Goal: Task Accomplishment & Management: Use online tool/utility

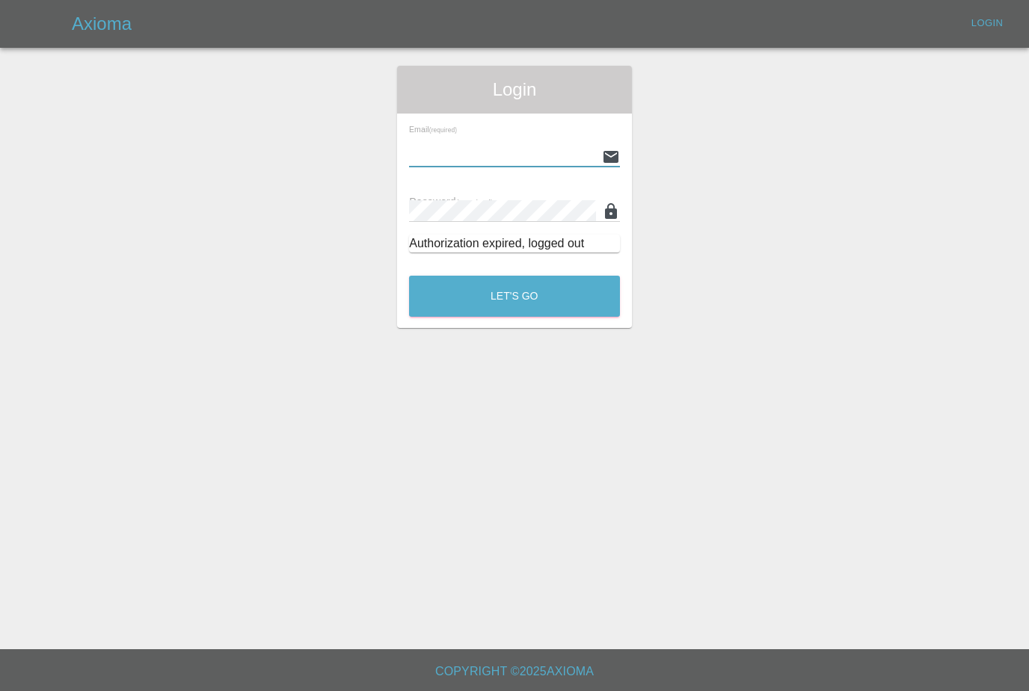
type input "[PERSON_NAME][EMAIL_ADDRESS][PERSON_NAME][DOMAIN_NAME]"
click at [514, 296] on button "Let's Go" at bounding box center [514, 296] width 211 height 41
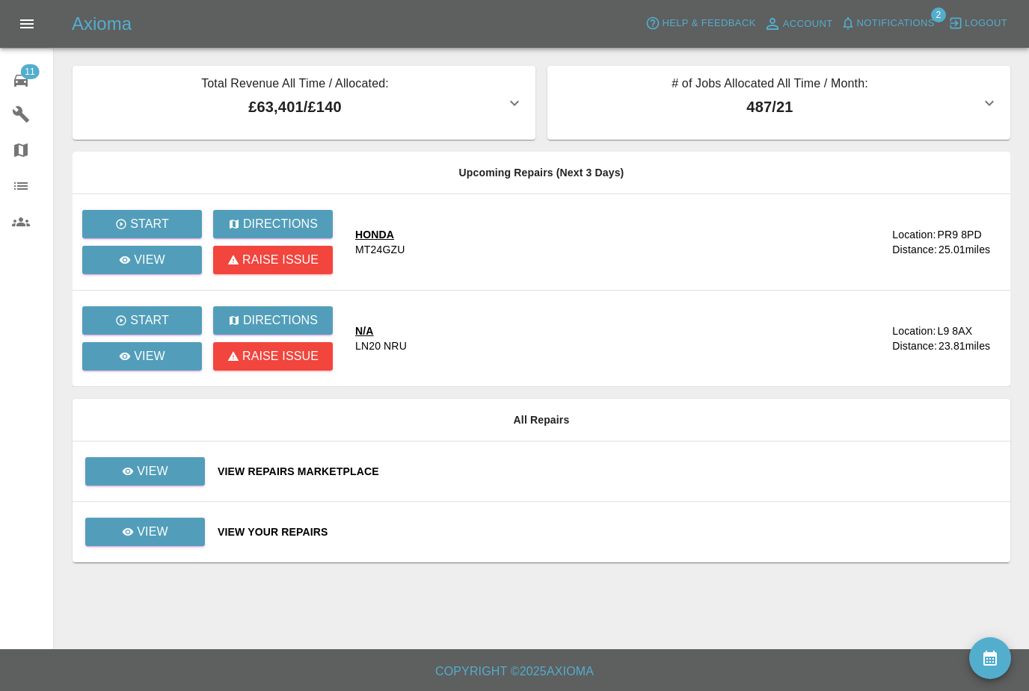
click at [923, 22] on span "Notifications" at bounding box center [896, 23] width 78 height 17
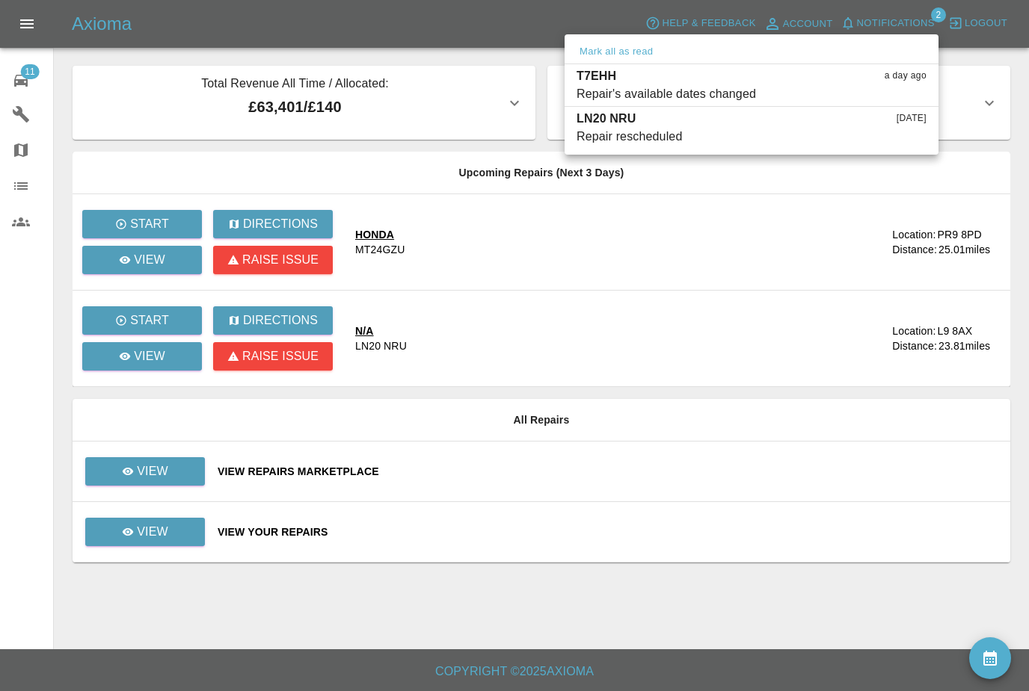
click at [822, 453] on div at bounding box center [514, 345] width 1029 height 691
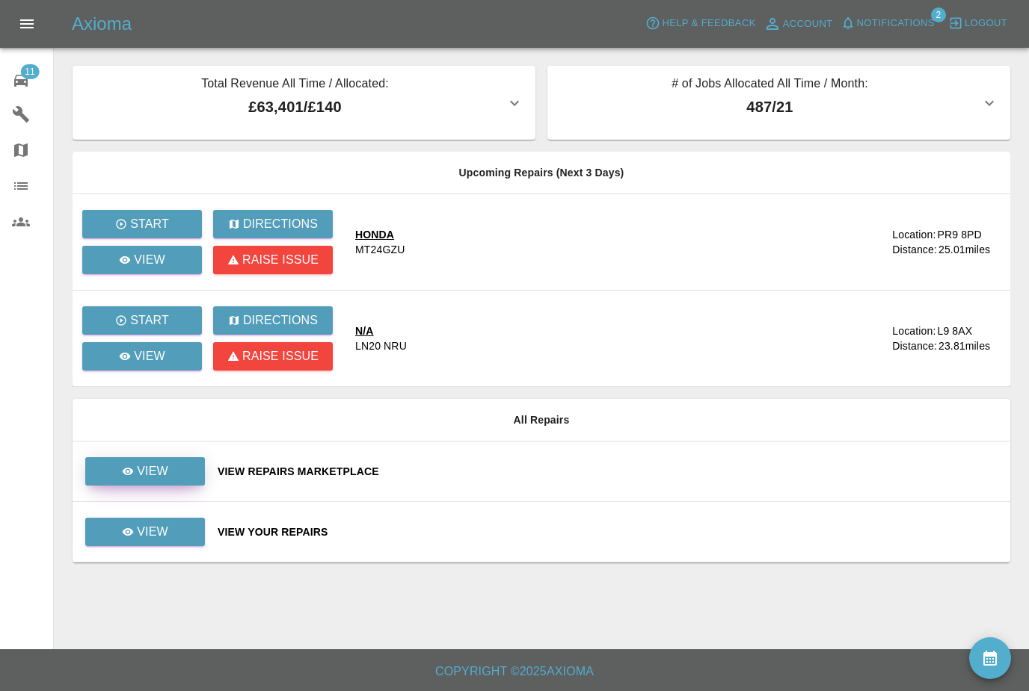
click at [184, 474] on link "View" at bounding box center [145, 471] width 120 height 28
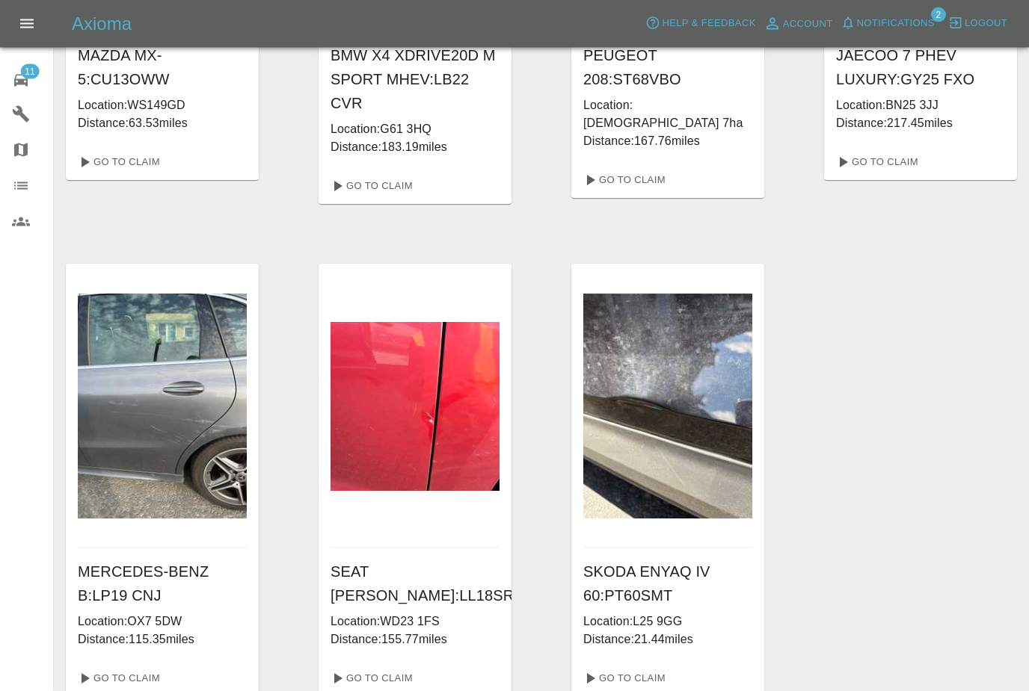
scroll to position [859, 0]
click at [640, 670] on link "Go To Claim" at bounding box center [623, 679] width 92 height 24
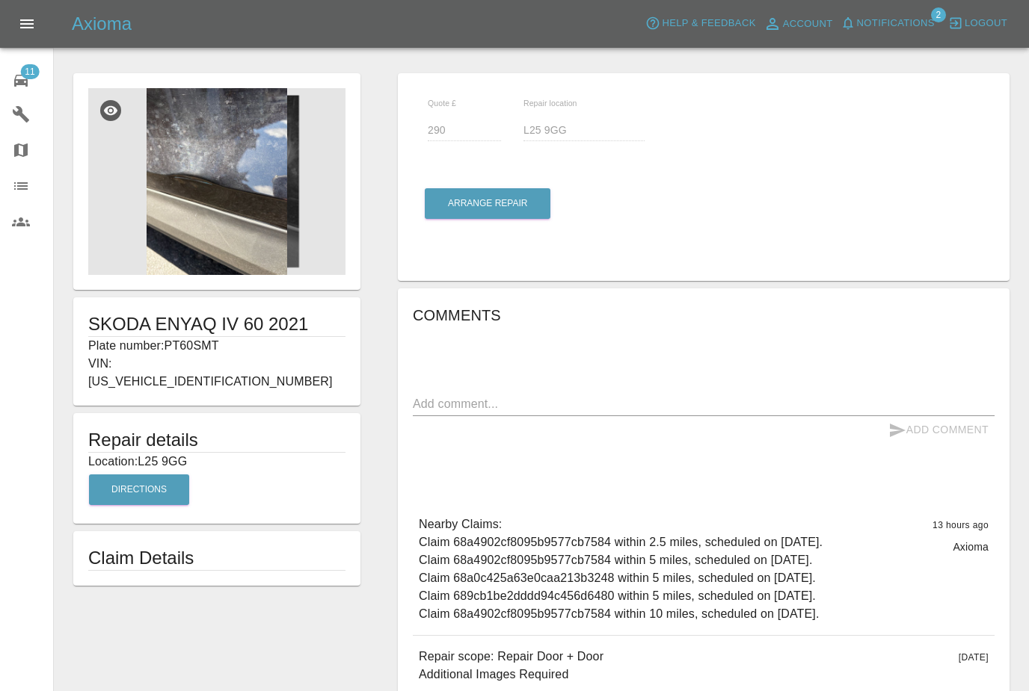
click at [229, 204] on img at bounding box center [216, 181] width 257 height 187
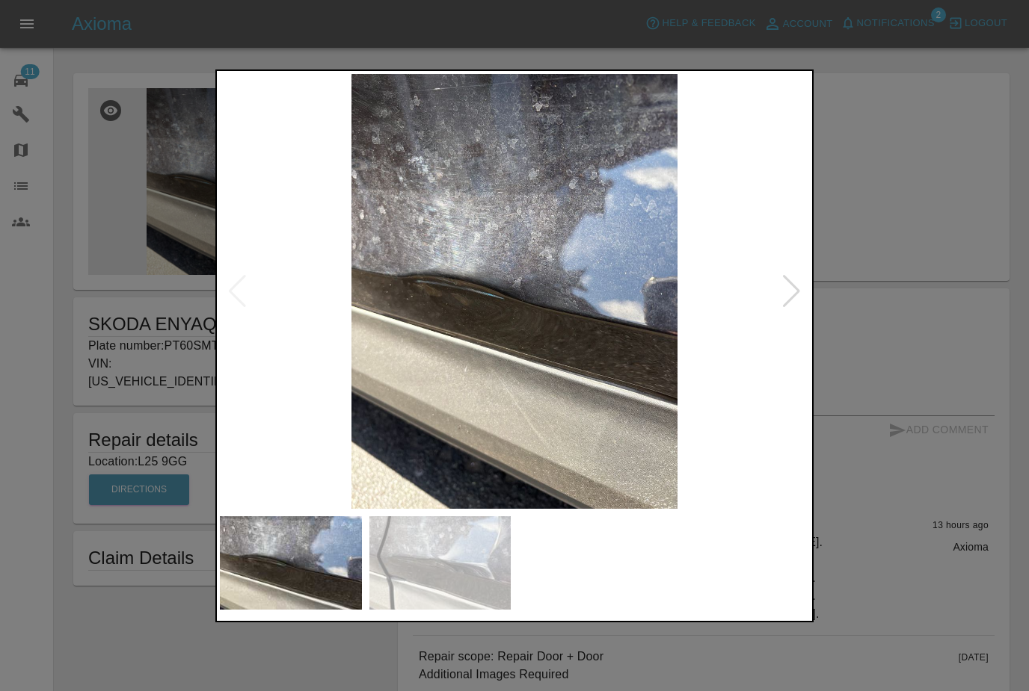
click at [789, 308] on div at bounding box center [791, 291] width 20 height 33
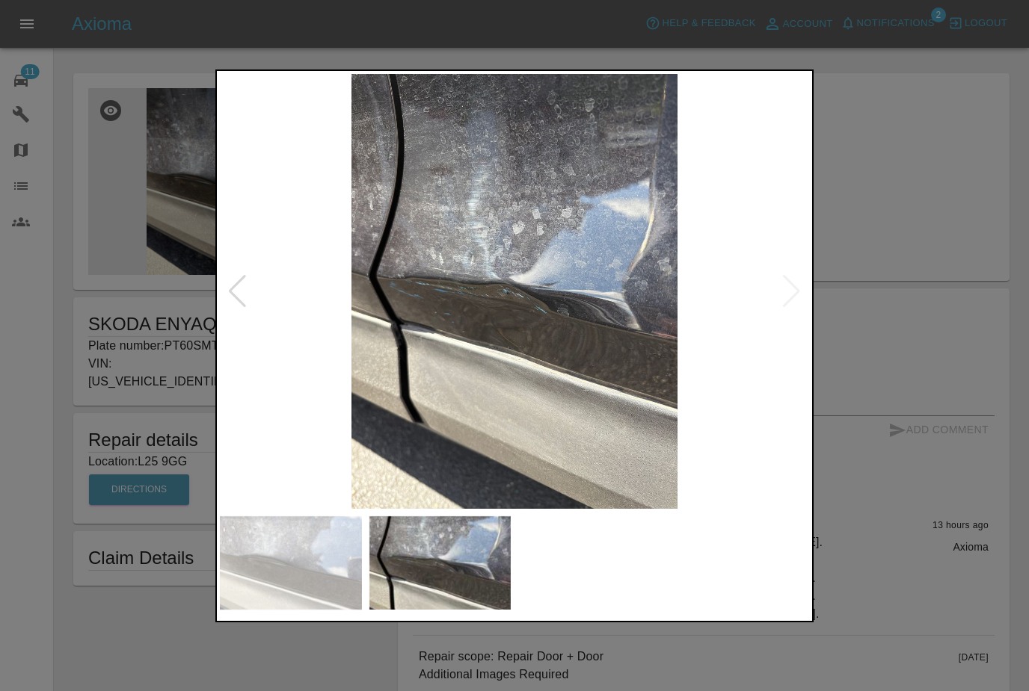
click at [791, 321] on img at bounding box center [514, 291] width 589 height 435
click at [888, 274] on div at bounding box center [514, 345] width 1029 height 691
